Goal: Check status

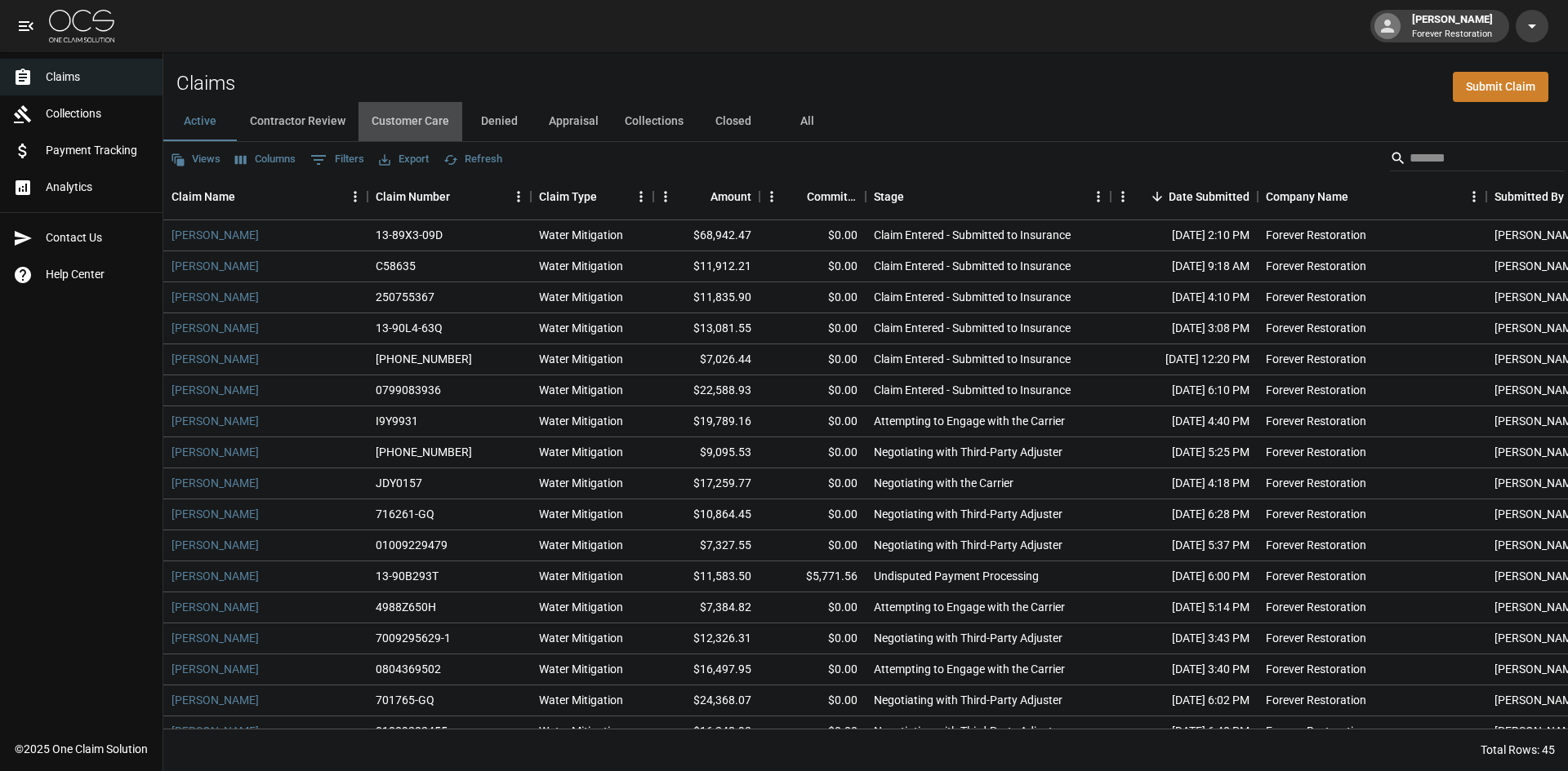
click at [405, 115] on button "Customer Care" at bounding box center [410, 121] width 104 height 40
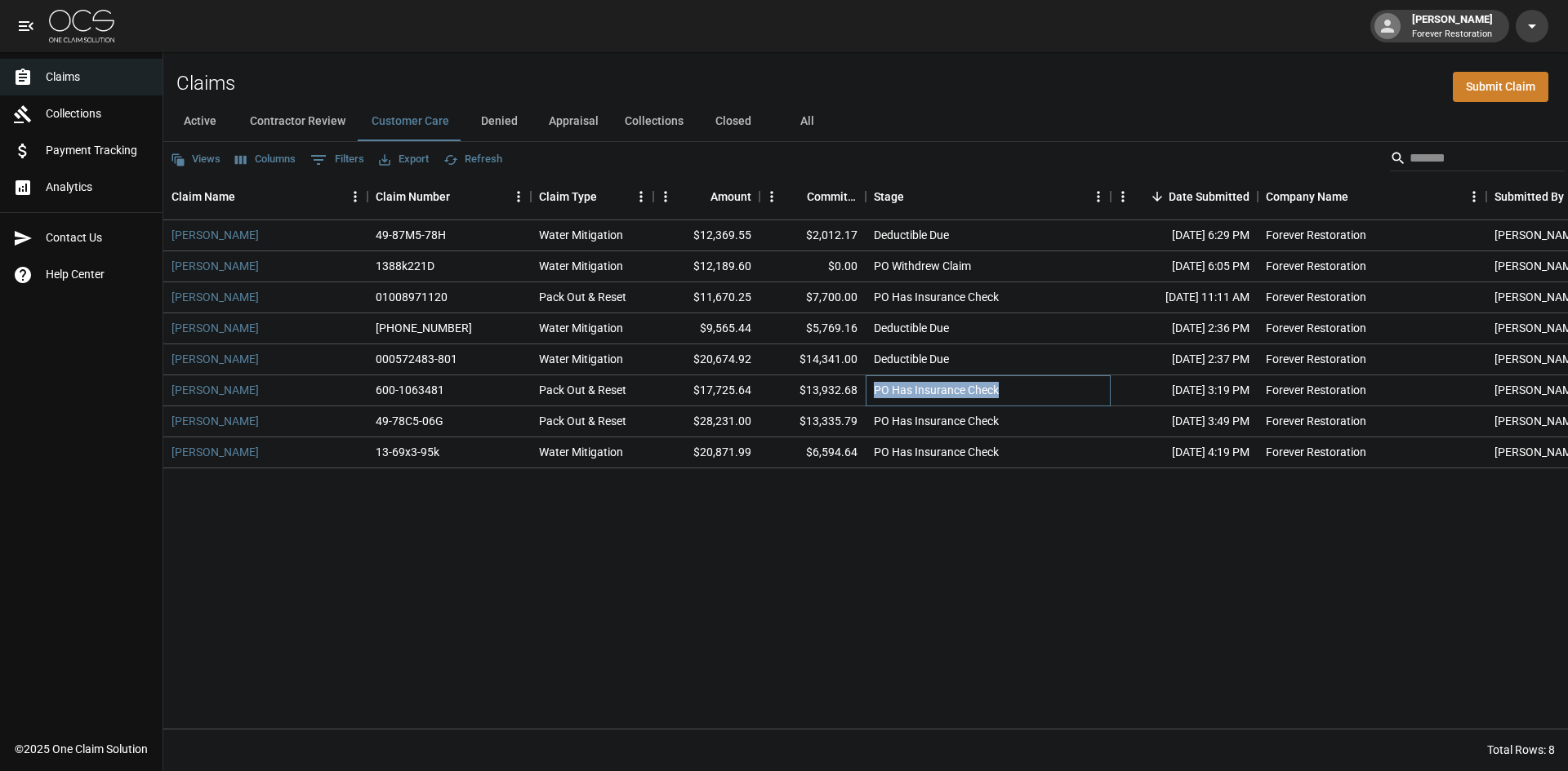
drag, startPoint x: 996, startPoint y: 391, endPoint x: 868, endPoint y: 400, distance: 128.3
click at [868, 400] on div "PO Has Insurance Check" at bounding box center [988, 391] width 245 height 31
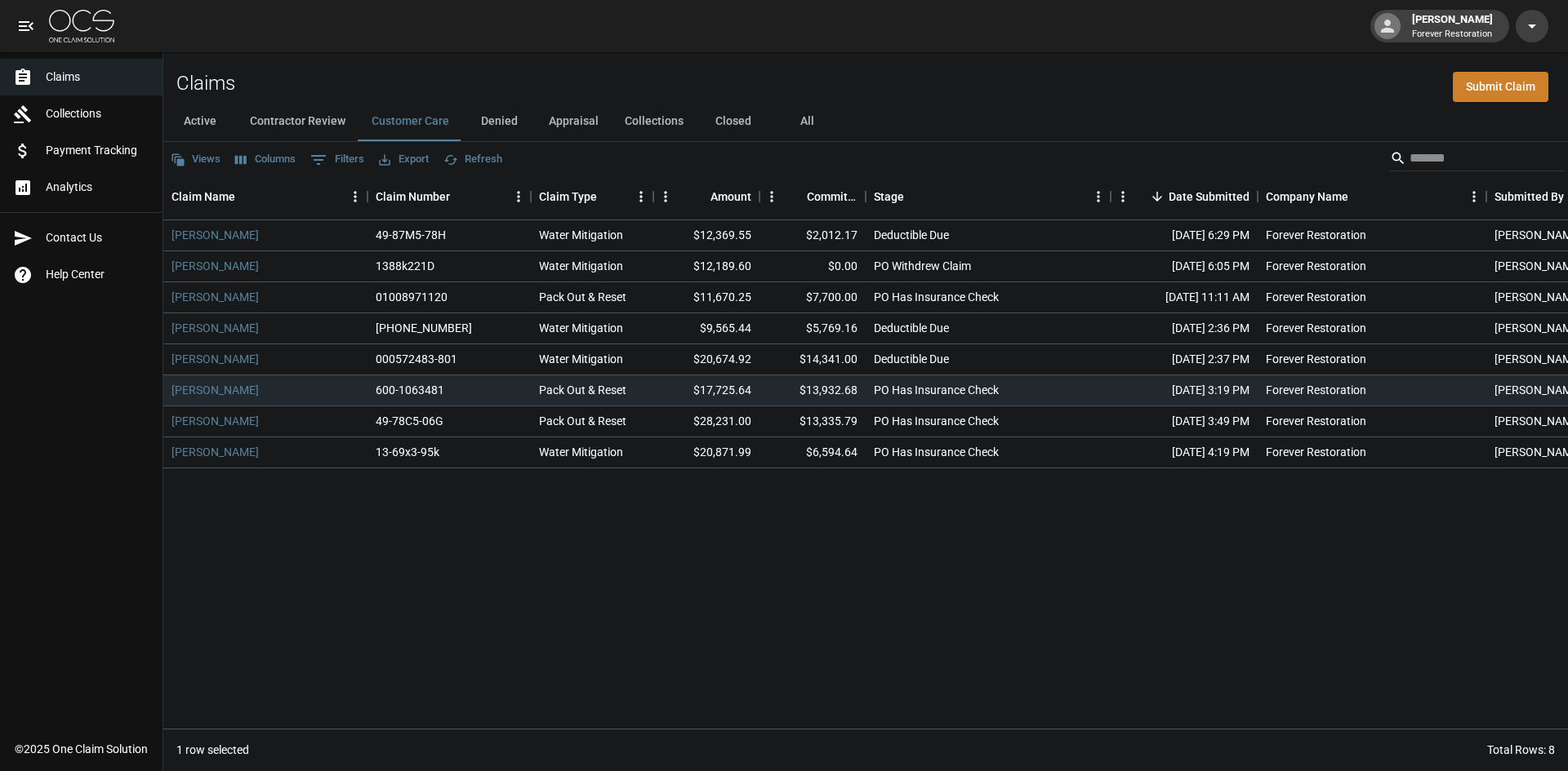
click at [1007, 510] on div "Betty Ridder 49-87M5-78H Water Mitigation $12,369.55 $2,012.17 Deductible Due A…" at bounding box center [926, 475] width 1527 height 509
drag, startPoint x: 1007, startPoint y: 422, endPoint x: 846, endPoint y: 429, distance: 161.2
click at [846, 429] on div "Einhorn, Melanie 49-78C5-06G Pack Out & Reset $28,231.00 $13,335.79 PO Has Insu…" at bounding box center [926, 422] width 1527 height 31
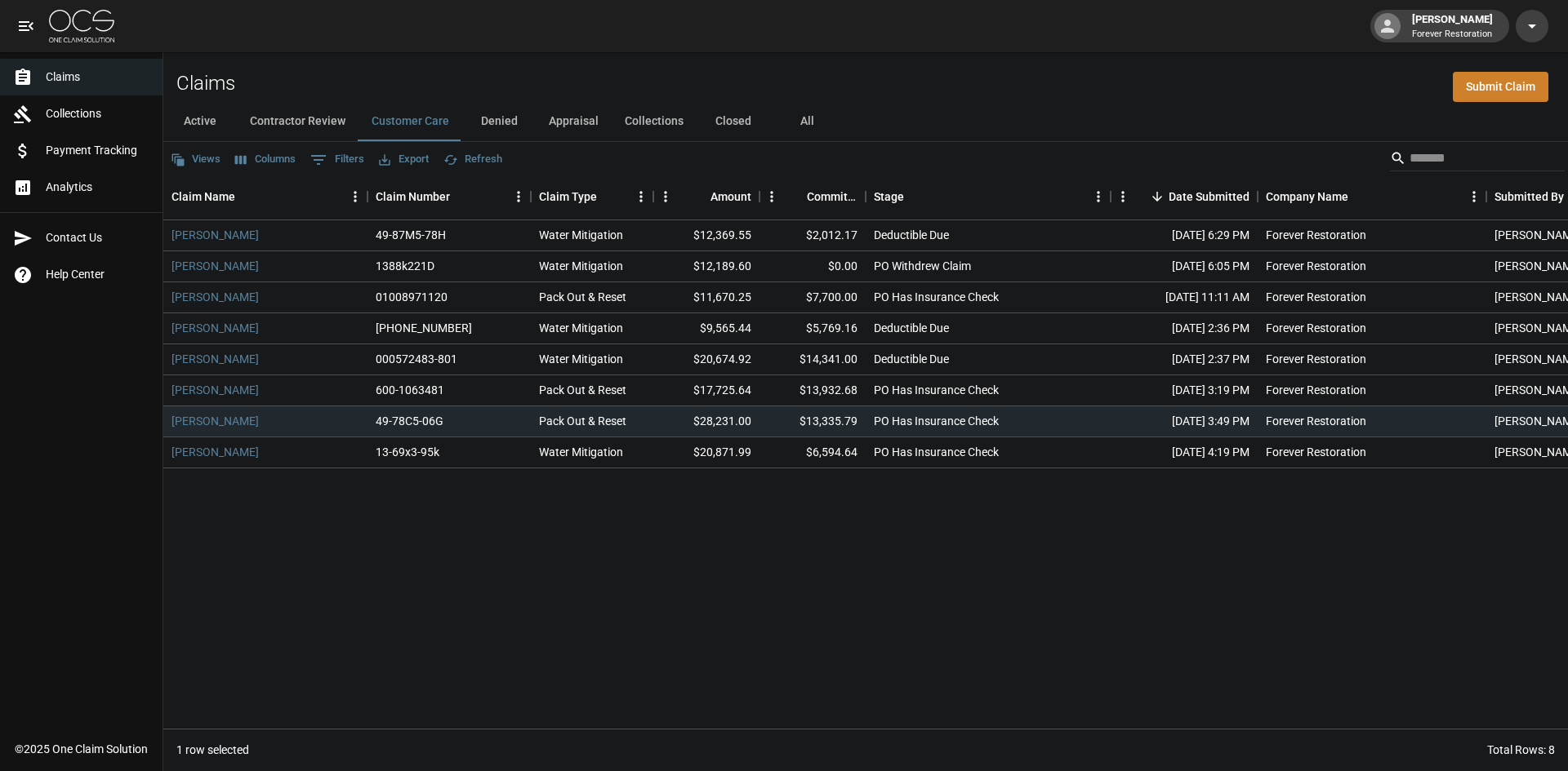
click at [815, 518] on div "Betty Ridder 49-87M5-78H Water Mitigation $12,369.55 $2,012.17 Deductible Due A…" at bounding box center [926, 475] width 1527 height 509
click at [192, 113] on button "Active" at bounding box center [200, 121] width 74 height 40
